Goal: Find specific page/section: Find specific page/section

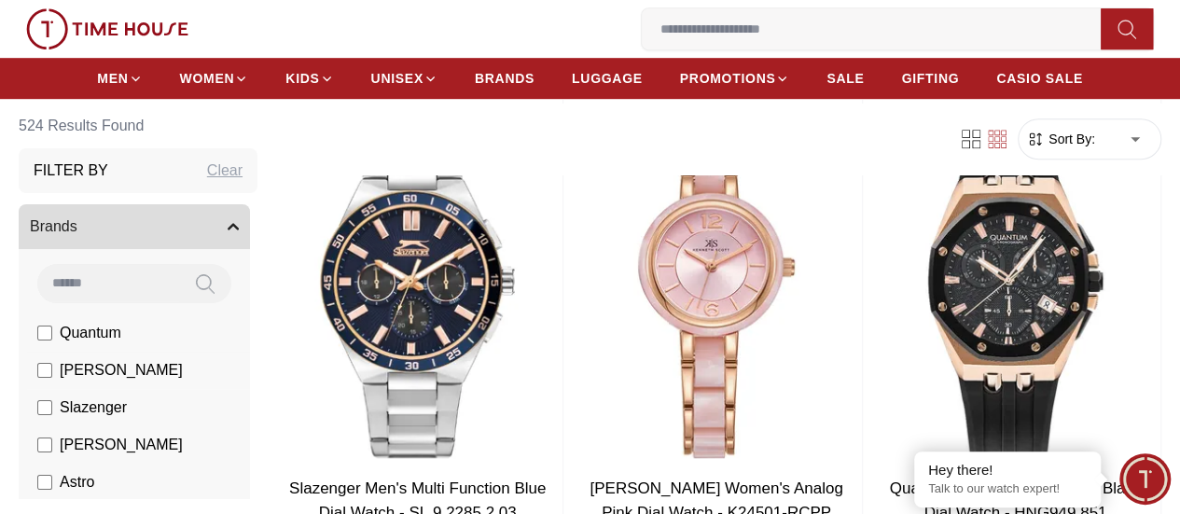
scroll to position [93, 0]
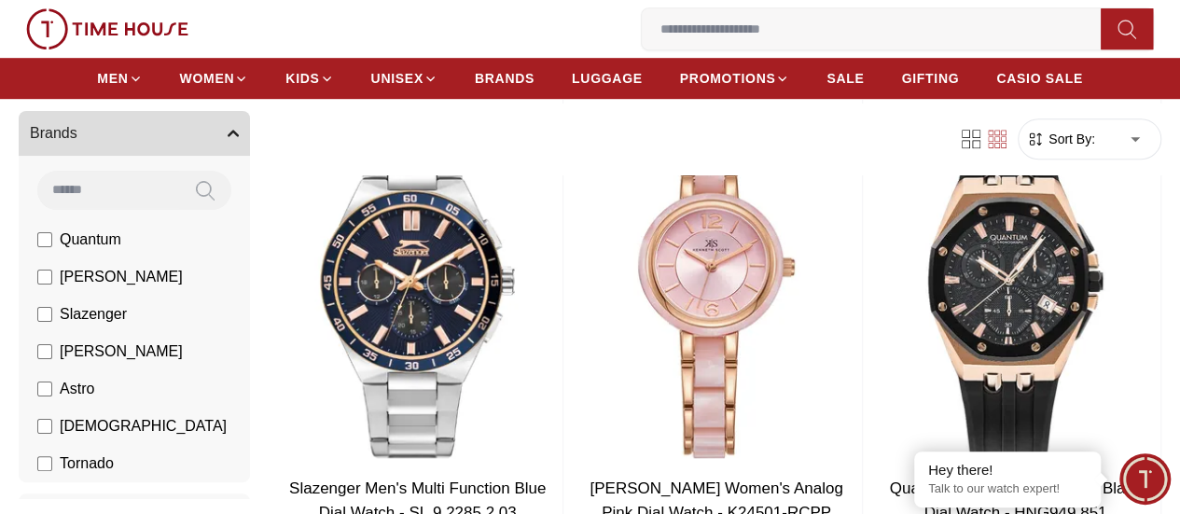
click at [238, 135] on icon "button" at bounding box center [232, 134] width 9 height 5
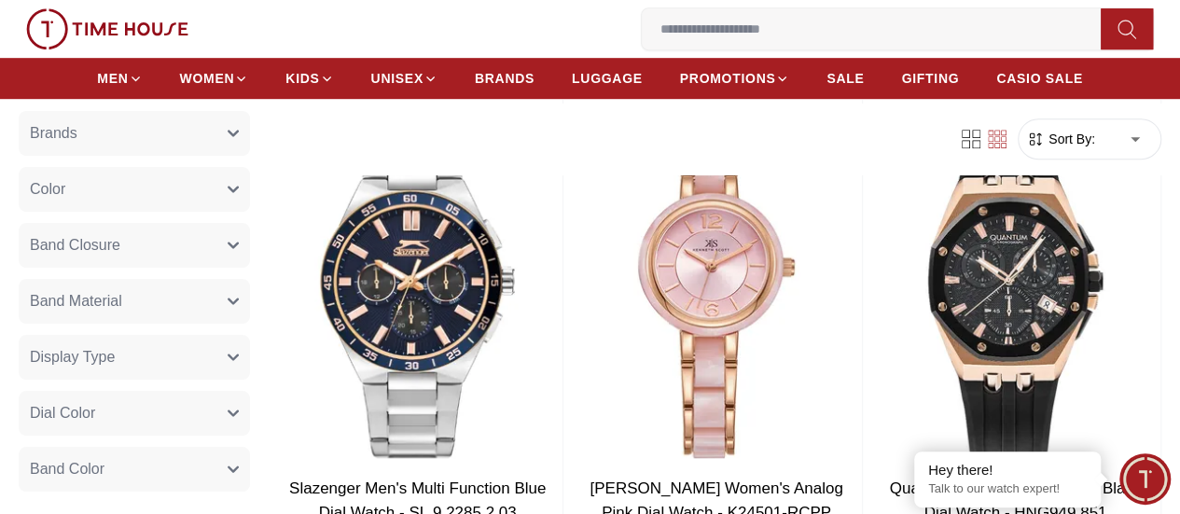
scroll to position [0, 0]
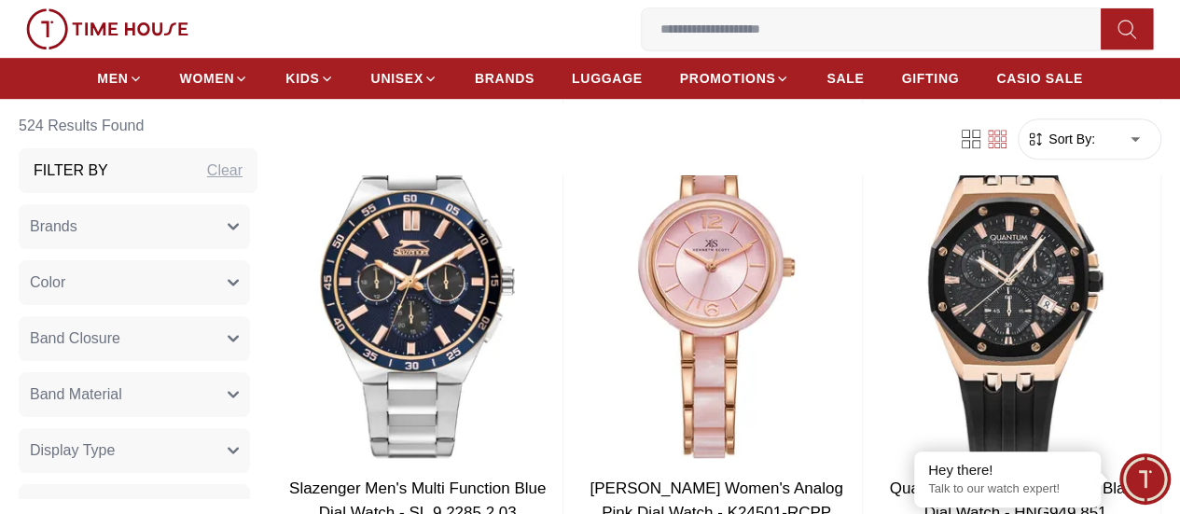
click at [250, 228] on button "Brands" at bounding box center [134, 227] width 231 height 45
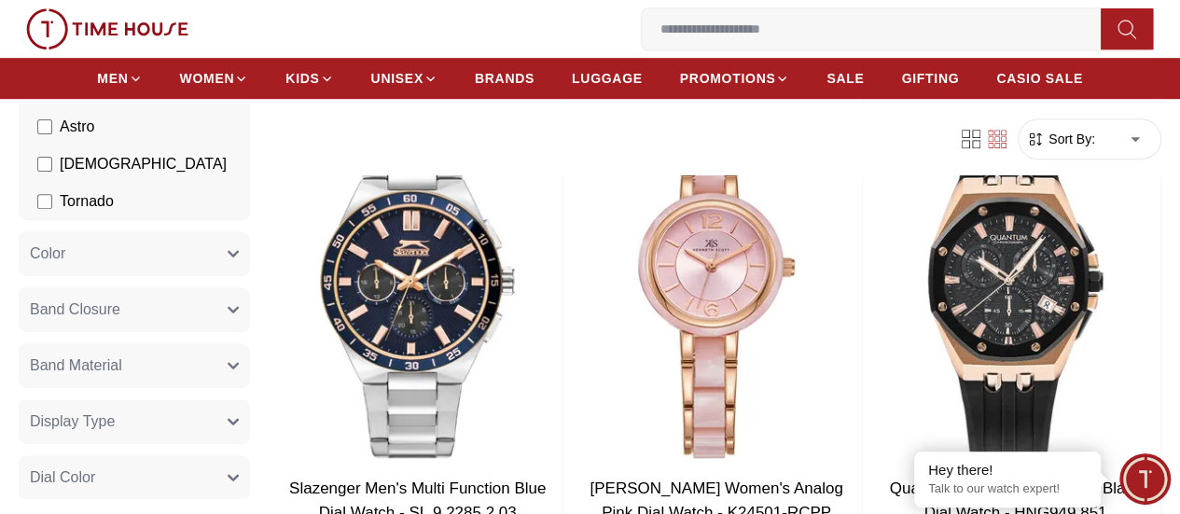
scroll to position [373, 0]
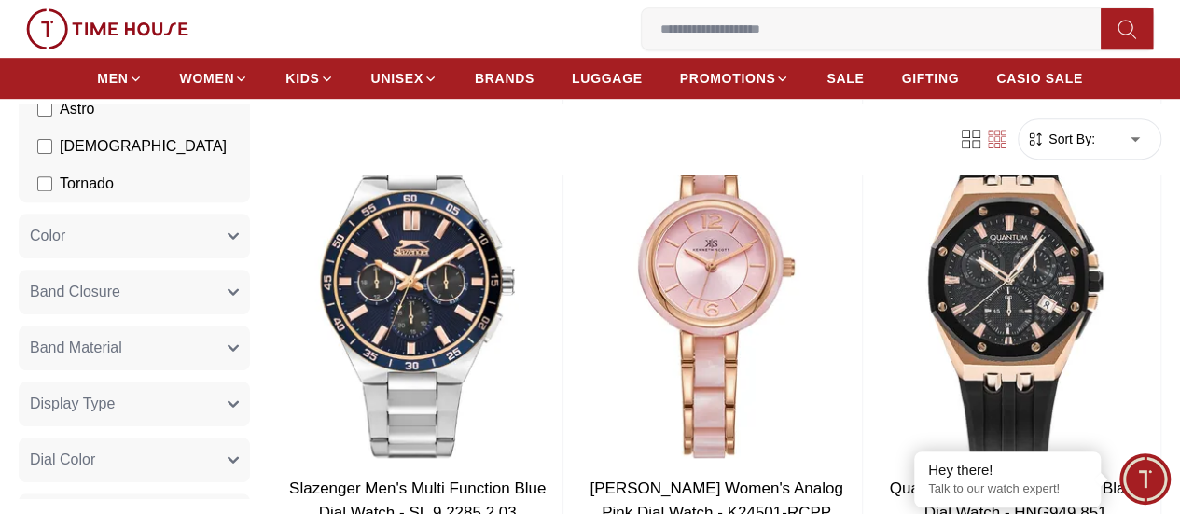
click at [250, 293] on button "Band Closure" at bounding box center [134, 292] width 231 height 45
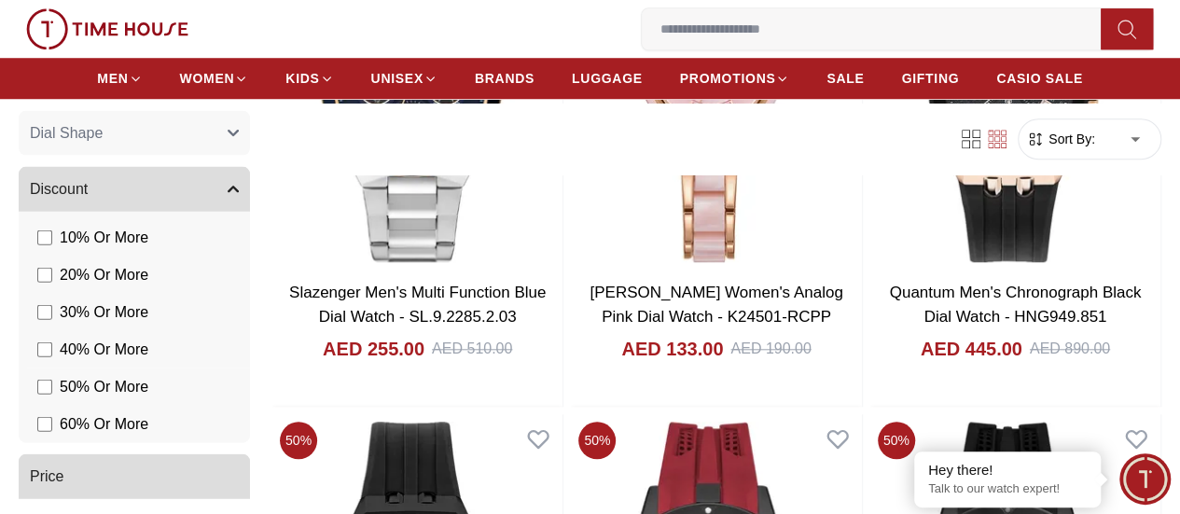
scroll to position [839, 0]
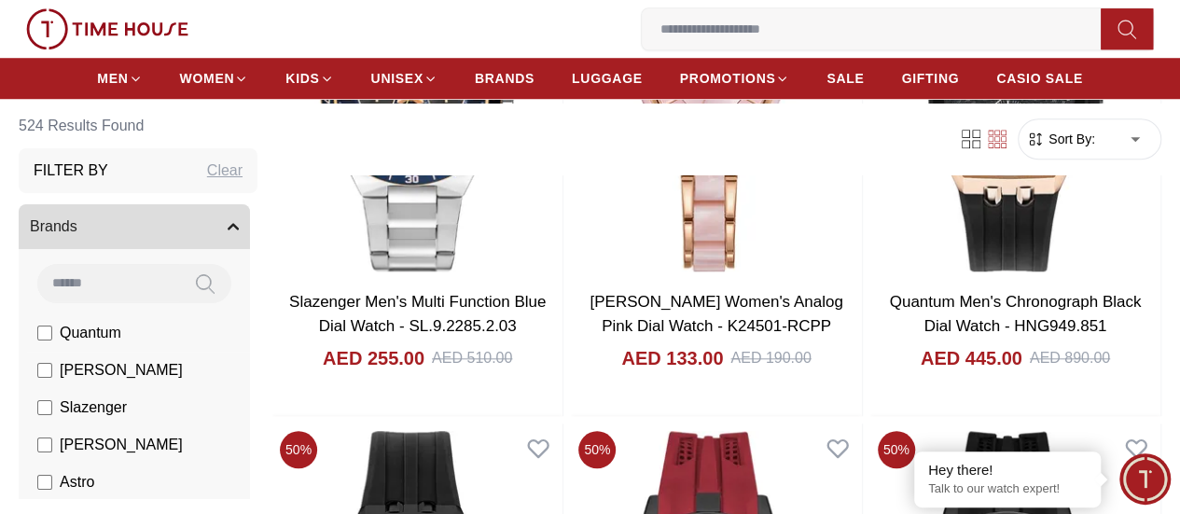
scroll to position [186, 0]
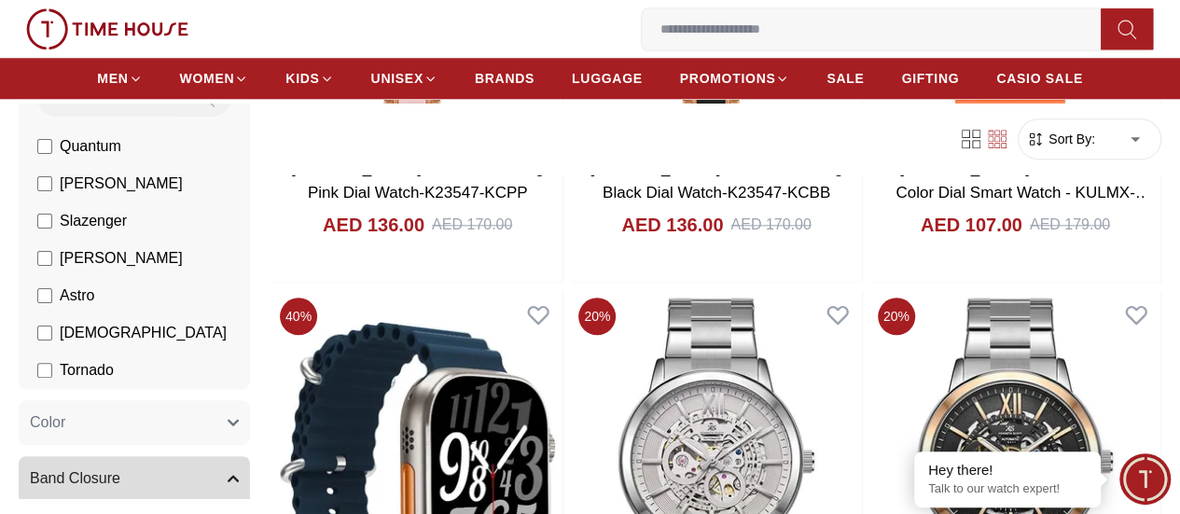
scroll to position [4849, 0]
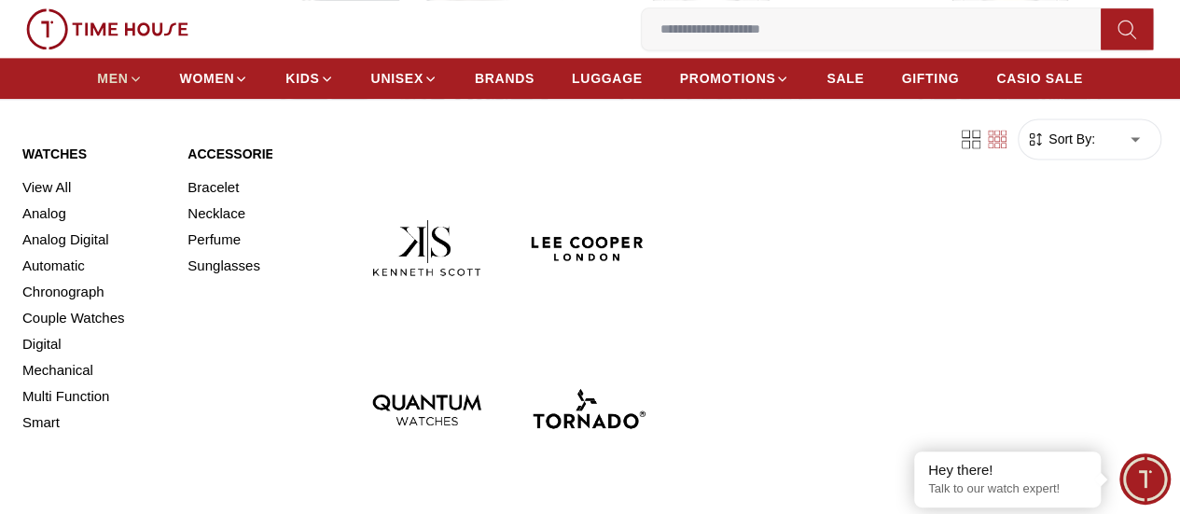
click at [138, 86] on icon at bounding box center [136, 79] width 14 height 14
